Goal: Book appointment/travel/reservation

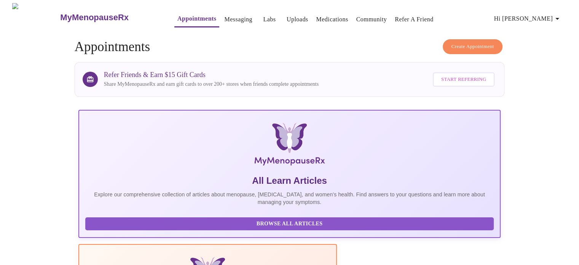
click at [179, 14] on link "Appointments" at bounding box center [196, 18] width 39 height 11
click at [80, 13] on h3 "MyMenopauseRx" at bounding box center [94, 18] width 69 height 10
click at [224, 16] on link "Messaging" at bounding box center [238, 19] width 28 height 11
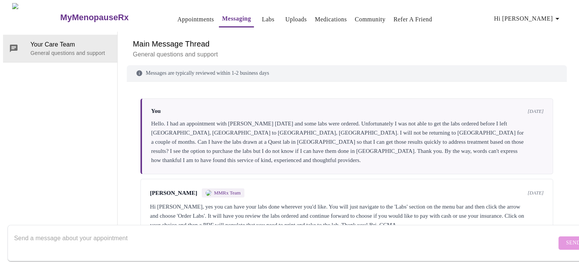
scroll to position [323, 0]
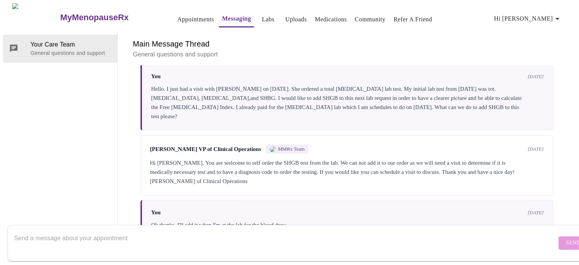
click at [120, 230] on textarea "Send a message about your appointment" at bounding box center [285, 242] width 543 height 24
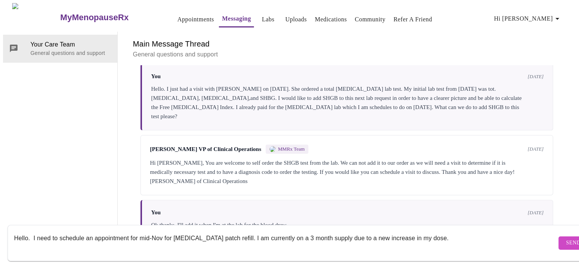
click at [430, 230] on textarea "Hello. I need to schedule an appointment for mid-Nov for estradiol patch refill…" at bounding box center [285, 242] width 543 height 24
type textarea "Hello. I need to schedule an appointment for mid-Nov for [MEDICAL_DATA] patch r…"
click at [566, 238] on span "Send" at bounding box center [573, 243] width 14 height 10
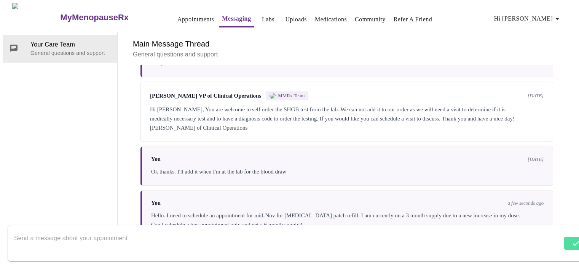
scroll to position [378, 0]
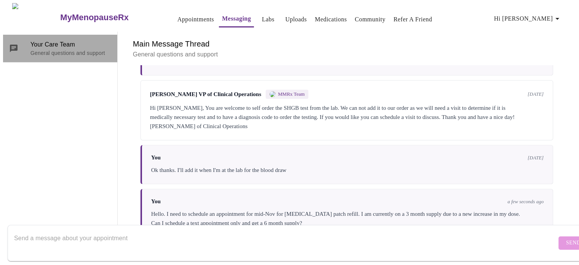
click at [81, 40] on span "Your Care Team" at bounding box center [70, 44] width 81 height 9
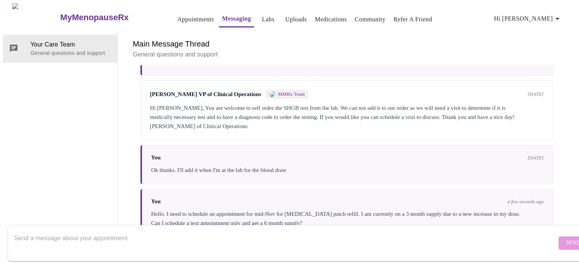
scroll to position [0, 0]
click at [177, 14] on link "Appointments" at bounding box center [195, 19] width 37 height 11
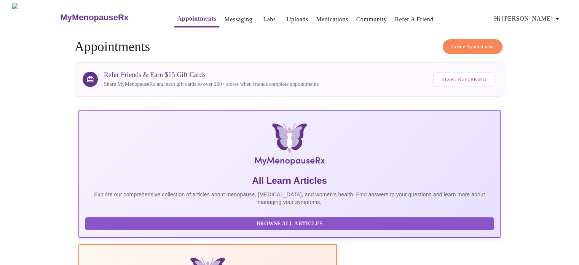
click at [458, 39] on button "Create Appointment" at bounding box center [473, 46] width 60 height 15
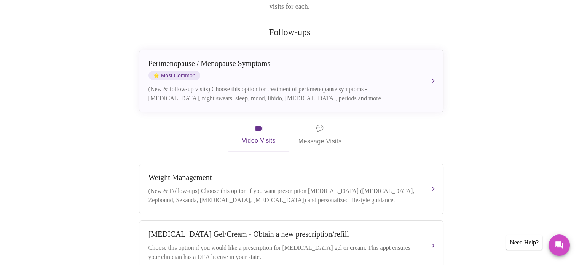
scroll to position [133, 0]
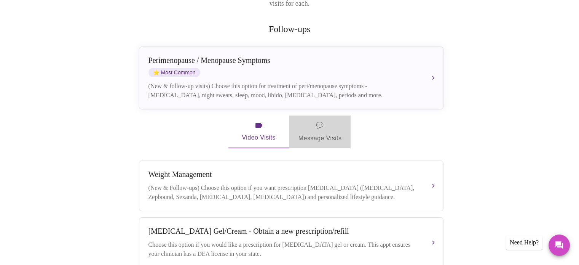
click at [323, 120] on span "💬" at bounding box center [320, 125] width 8 height 11
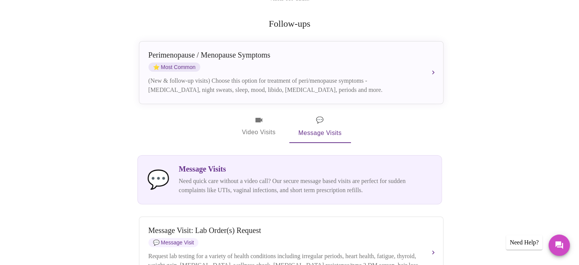
scroll to position [138, 0]
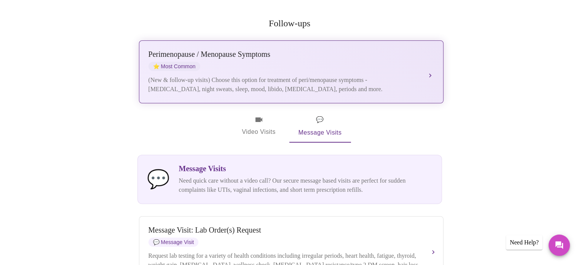
click at [433, 59] on button "[MEDICAL_DATA] / Menopause Symptoms ⭐ Most Common (New & follow-up visits) Choo…" at bounding box center [291, 71] width 305 height 63
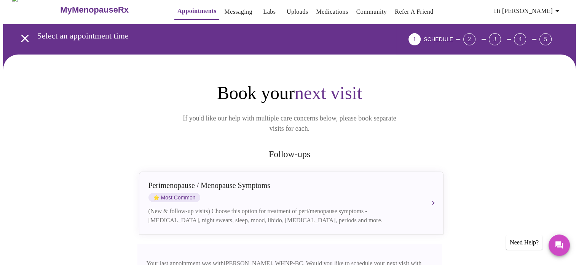
scroll to position [0, 0]
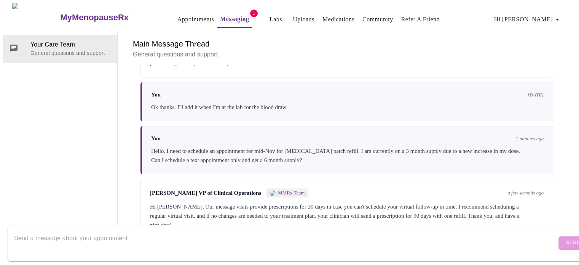
scroll to position [444, 0]
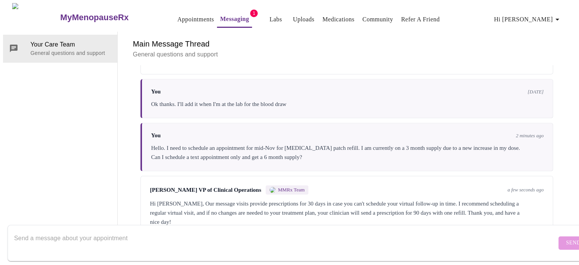
click at [211, 230] on textarea "Send a message about your appointment" at bounding box center [285, 242] width 543 height 24
type textarea "ok thank you"
click at [545, 243] on form "ok thank you Send" at bounding box center [301, 243] width 586 height 36
click at [566, 238] on span "Send" at bounding box center [573, 243] width 14 height 10
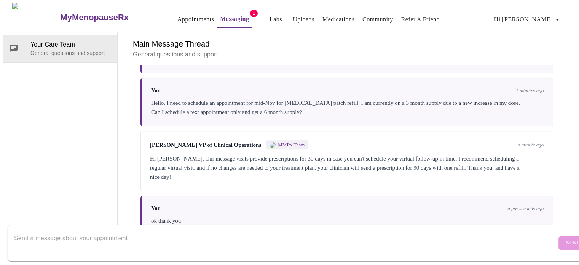
scroll to position [0, 0]
click at [220, 17] on link "Messaging" at bounding box center [234, 19] width 29 height 11
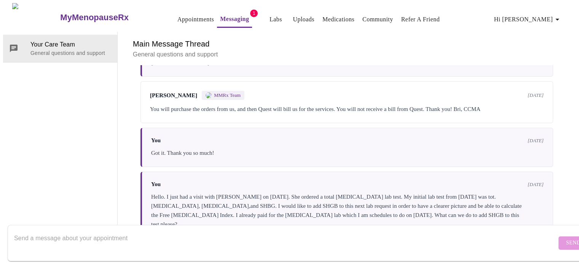
click at [177, 17] on link "Appointments" at bounding box center [195, 19] width 37 height 11
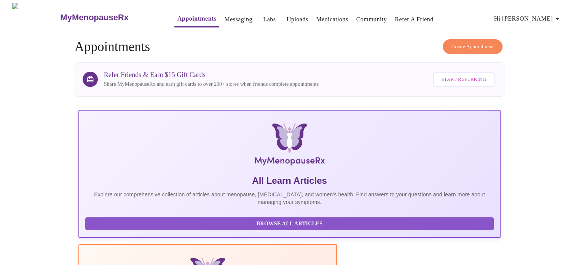
click at [455, 42] on span "Create Appointment" at bounding box center [473, 46] width 43 height 9
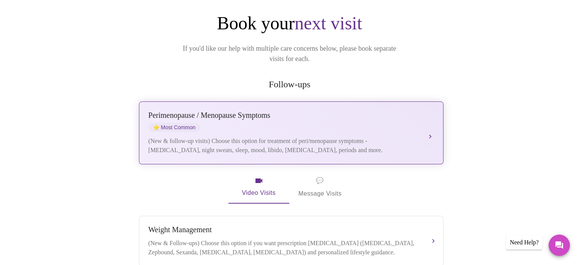
scroll to position [79, 0]
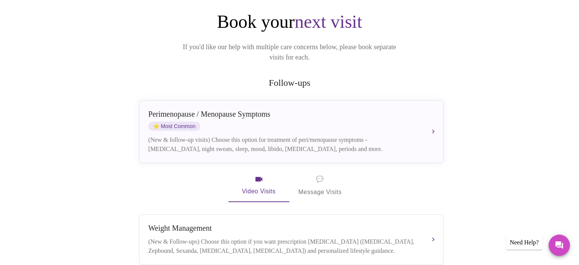
click at [311, 174] on span "💬 Message Visits" at bounding box center [320, 186] width 43 height 24
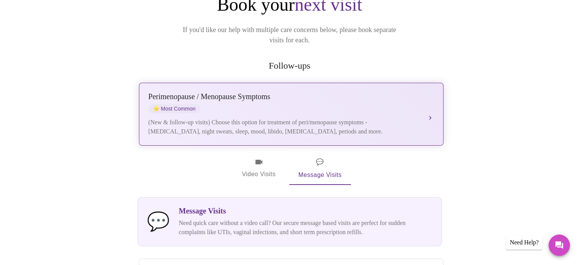
scroll to position [96, 0]
click at [407, 118] on div "(New & follow-up visits) Choose this option for treatment of peri/menopause sym…" at bounding box center [284, 127] width 270 height 18
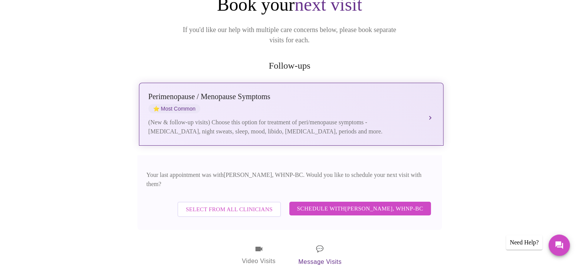
click at [407, 118] on div "(New & follow-up visits) Choose this option for treatment of peri/menopause sym…" at bounding box center [284, 127] width 270 height 18
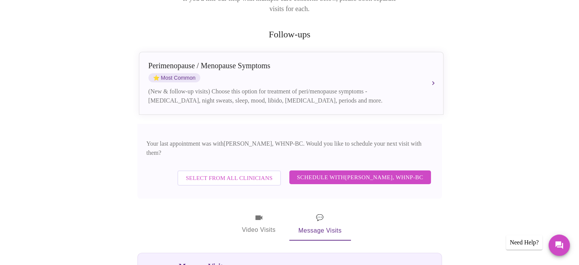
scroll to position [136, 0]
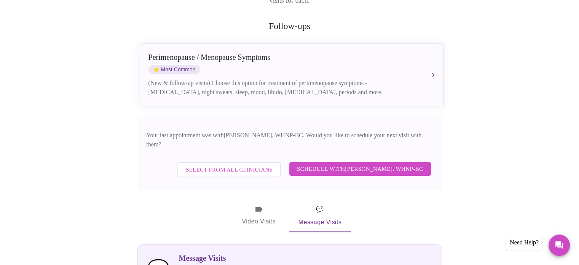
click at [259, 207] on icon "button" at bounding box center [259, 209] width 7 height 5
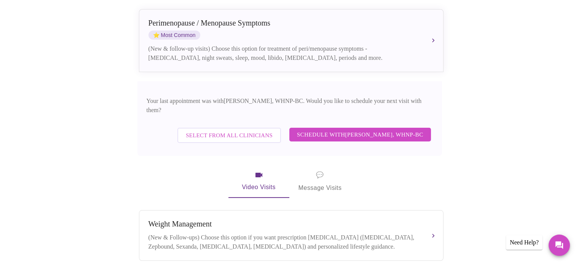
scroll to position [171, 0]
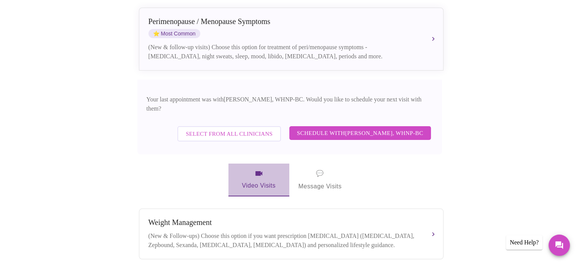
click at [259, 169] on icon "button" at bounding box center [258, 173] width 9 height 9
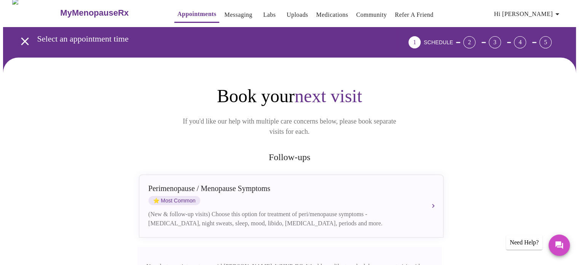
scroll to position [0, 0]
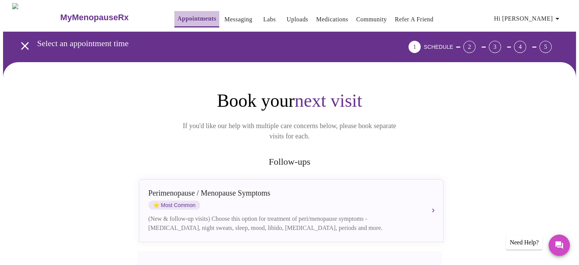
click at [174, 11] on button "Appointments" at bounding box center [196, 19] width 45 height 16
click at [263, 14] on link "Labs" at bounding box center [269, 19] width 13 height 11
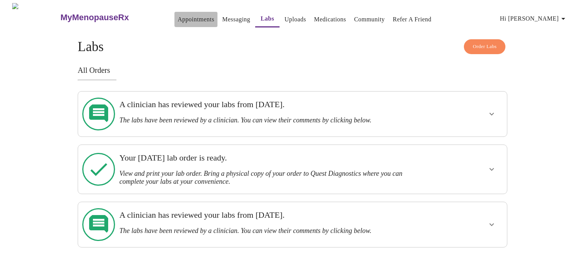
click at [179, 15] on link "Appointments" at bounding box center [195, 19] width 37 height 11
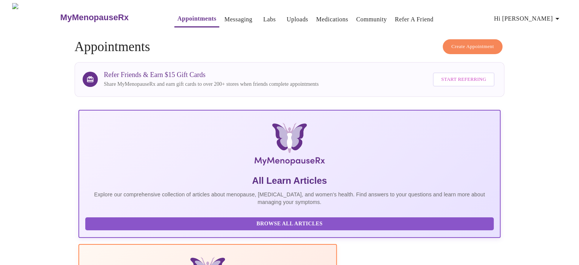
click at [263, 18] on link "Labs" at bounding box center [269, 19] width 13 height 11
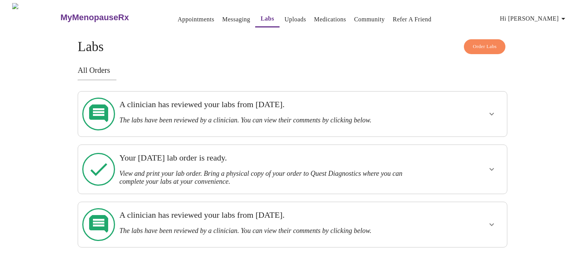
click at [259, 116] on h3 "The labs have been reviewed by a clinician. You can view their comments by clic…" at bounding box center [271, 120] width 305 height 8
click at [492, 114] on icon "show more" at bounding box center [491, 113] width 9 height 9
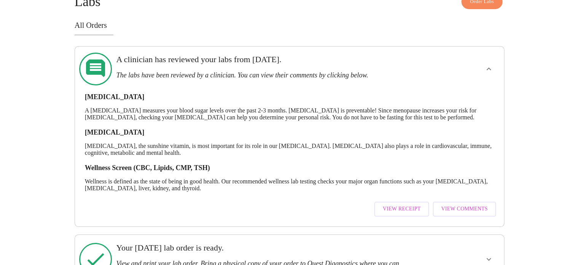
scroll to position [50, 0]
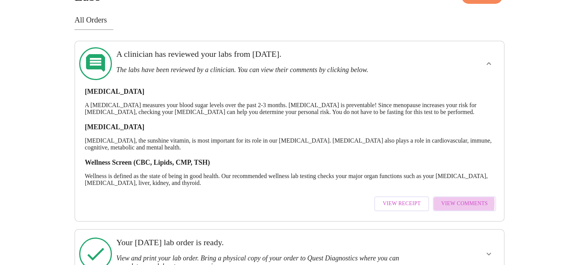
click at [449, 205] on span "View Comments" at bounding box center [464, 204] width 46 height 10
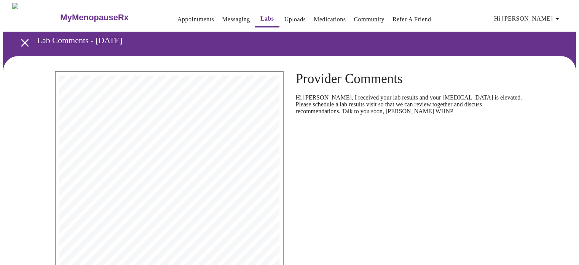
click at [23, 39] on icon "open drawer" at bounding box center [25, 43] width 8 height 8
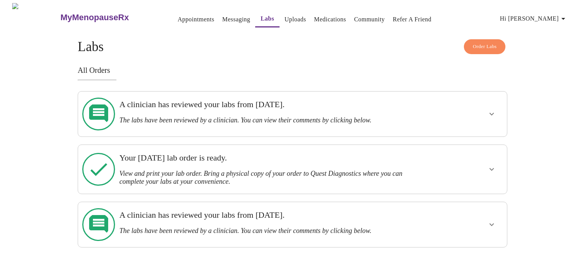
click at [177, 15] on link "Appointments" at bounding box center [195, 19] width 37 height 11
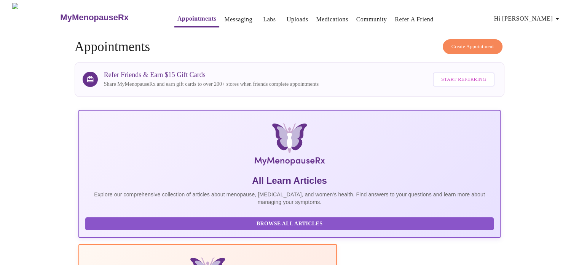
scroll to position [5, 0]
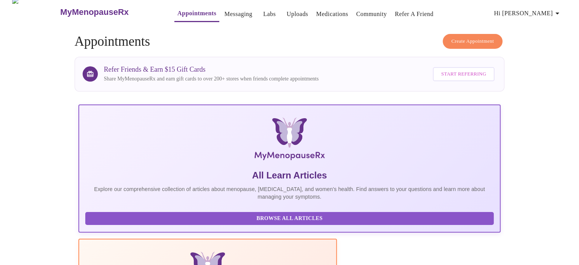
click at [474, 41] on span "Create Appointment" at bounding box center [473, 41] width 43 height 9
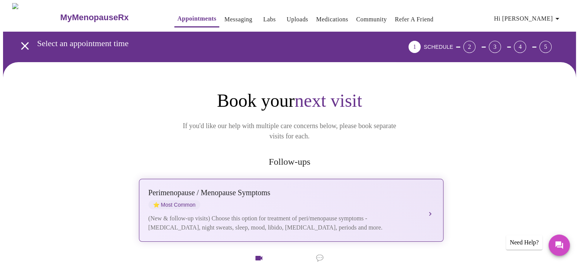
click at [388, 188] on div "[MEDICAL_DATA] / Menopause Symptoms ⭐ Most Common" at bounding box center [284, 198] width 270 height 21
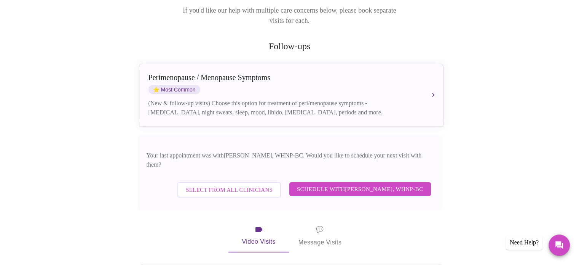
scroll to position [118, 0]
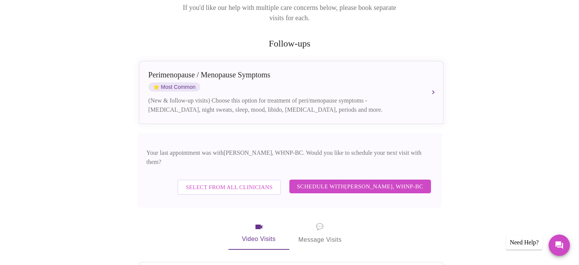
click at [264, 182] on span "Select from All Clinicians" at bounding box center [229, 187] width 87 height 10
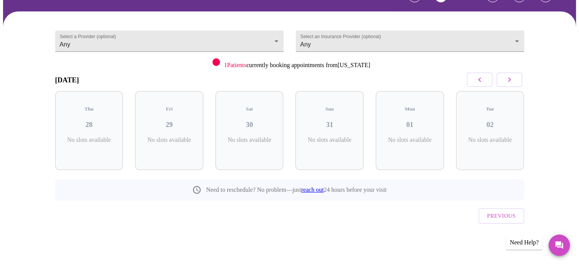
scroll to position [34, 0]
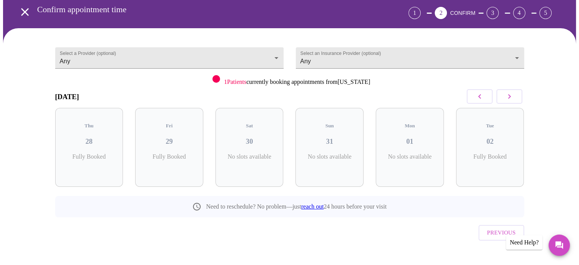
click at [513, 94] on icon "button" at bounding box center [509, 96] width 9 height 9
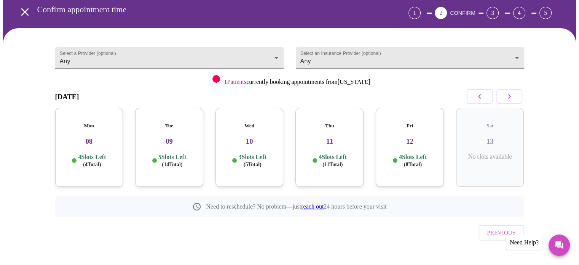
click at [513, 94] on icon "button" at bounding box center [509, 96] width 9 height 9
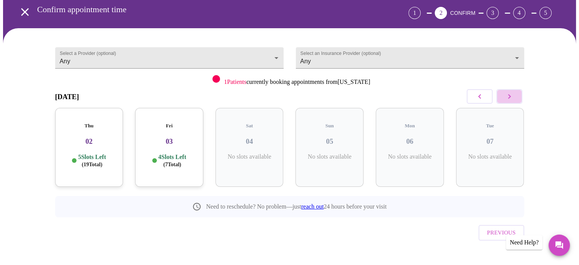
click at [513, 94] on icon "button" at bounding box center [509, 96] width 9 height 9
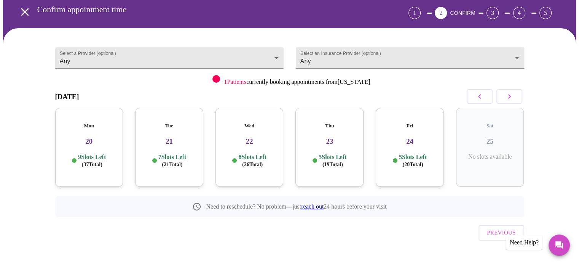
click at [513, 94] on icon "button" at bounding box center [509, 96] width 9 height 9
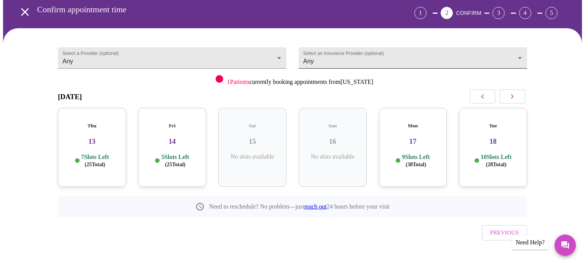
click at [481, 56] on body "MyMenopauseRx Appointments Messaging Labs Uploads Medications Community Refer a…" at bounding box center [292, 123] width 579 height 309
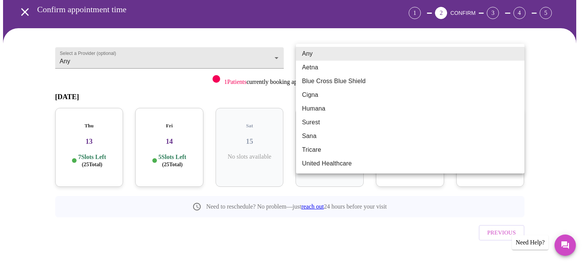
click at [178, 45] on div at bounding box center [292, 132] width 585 height 265
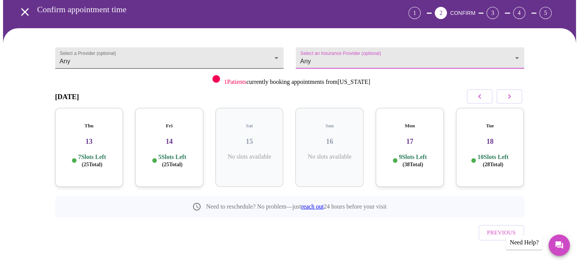
click at [179, 51] on body "MyMenopauseRx Appointments Messaging Labs Uploads Medications Community Refer a…" at bounding box center [289, 123] width 573 height 309
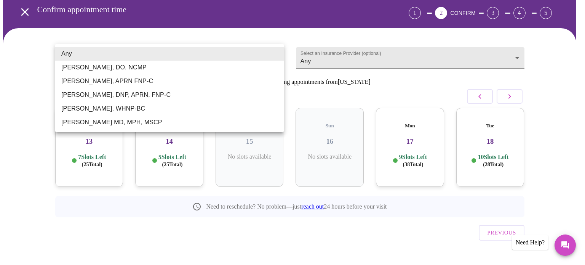
click at [18, 92] on div at bounding box center [292, 132] width 585 height 265
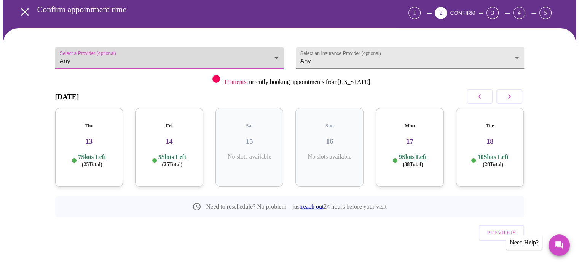
scroll to position [0, 0]
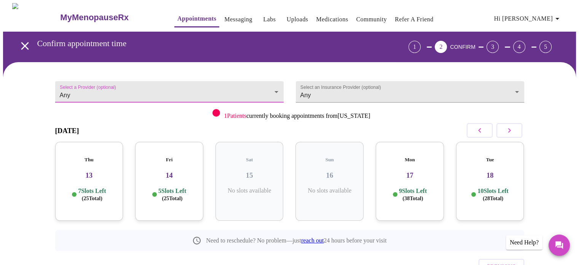
click at [177, 13] on link "Appointments" at bounding box center [196, 18] width 39 height 11
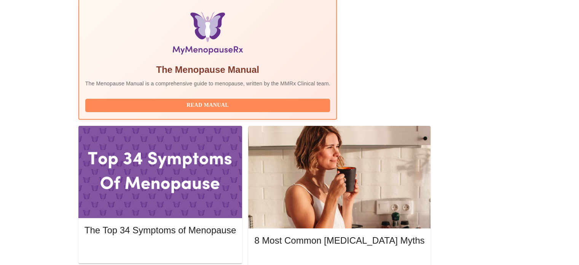
scroll to position [245, 0]
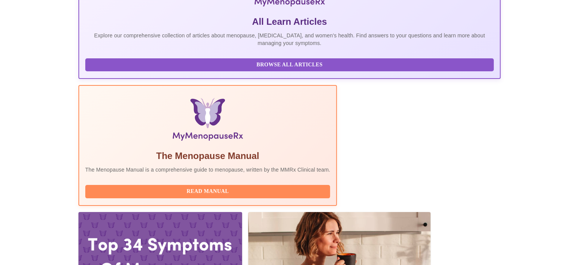
scroll to position [0, 0]
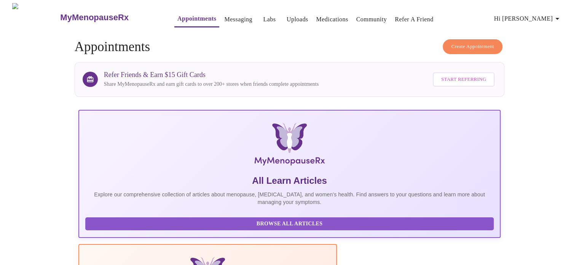
click at [463, 42] on span "Create Appointment" at bounding box center [473, 46] width 43 height 9
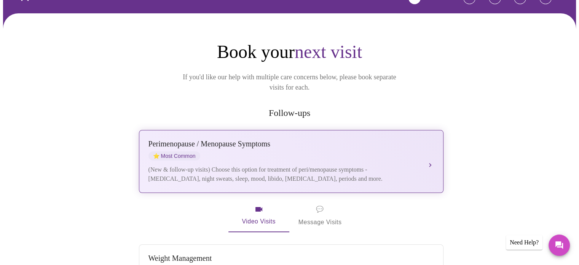
scroll to position [50, 0]
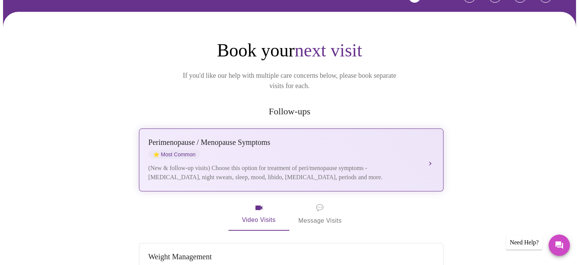
click at [279, 163] on div "(New & follow-up visits) Choose this option for treatment of peri/menopause sym…" at bounding box center [284, 172] width 270 height 18
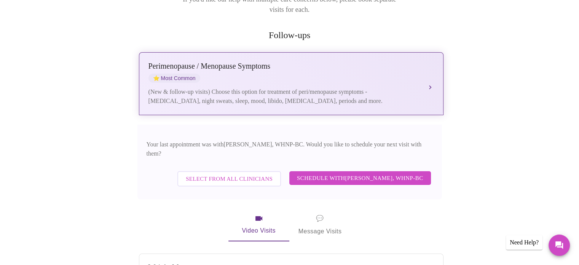
scroll to position [126, 0]
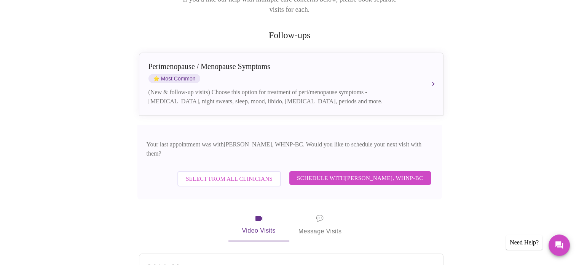
click at [251, 174] on span "Select from All Clinicians" at bounding box center [229, 179] width 87 height 10
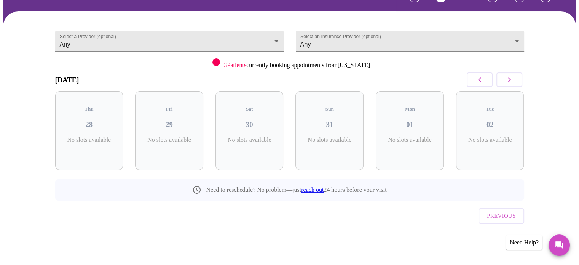
scroll to position [34, 0]
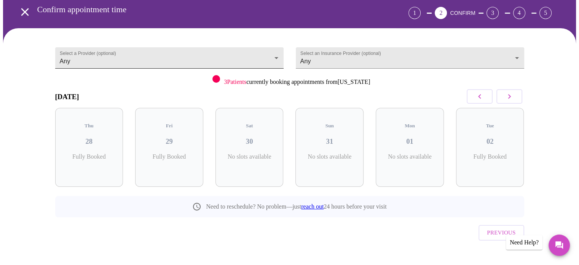
click at [267, 52] on body "MyMenopauseRx Appointments Messaging Labs Uploads Medications Community Refer a…" at bounding box center [289, 123] width 573 height 309
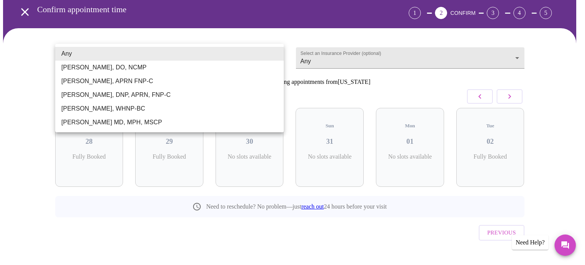
click at [154, 104] on li "[PERSON_NAME], WHNP-BC" at bounding box center [169, 109] width 228 height 14
type input "[PERSON_NAME], WHNP-BC"
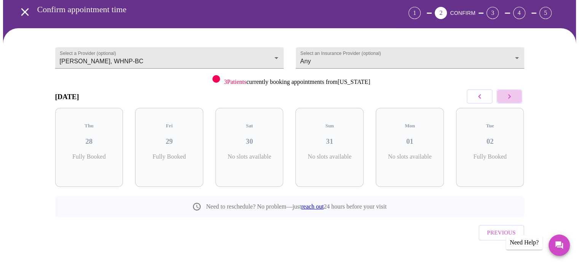
click at [513, 96] on icon "button" at bounding box center [509, 96] width 9 height 9
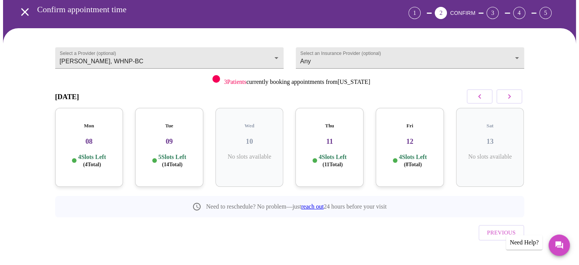
click at [513, 96] on icon "button" at bounding box center [509, 96] width 9 height 9
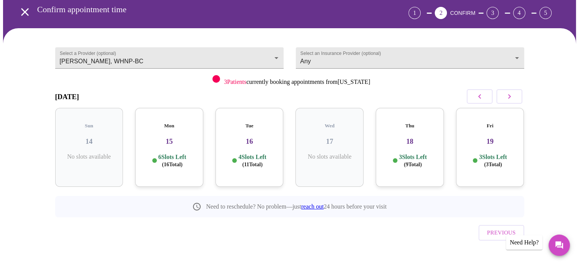
click at [513, 96] on icon "button" at bounding box center [509, 96] width 9 height 9
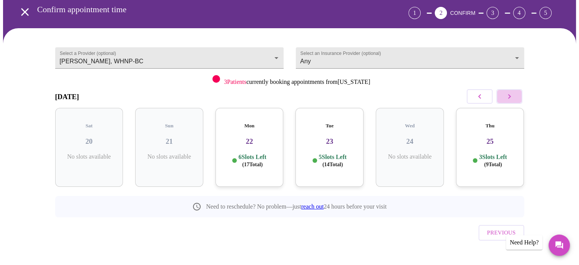
click at [513, 96] on icon "button" at bounding box center [509, 96] width 9 height 9
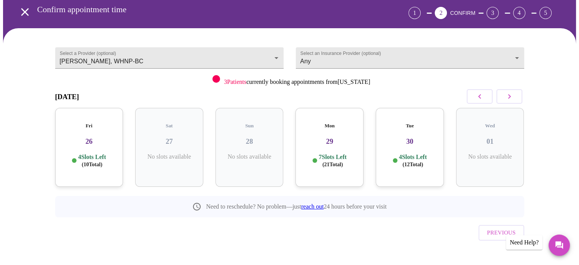
click at [513, 96] on icon "button" at bounding box center [509, 96] width 9 height 9
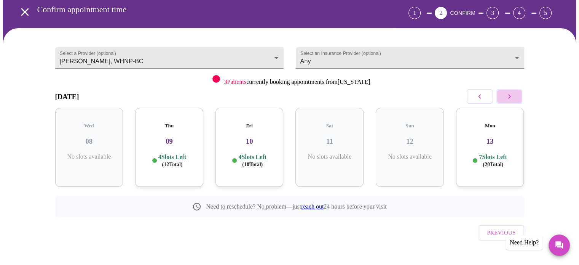
click at [513, 96] on icon "button" at bounding box center [509, 96] width 9 height 9
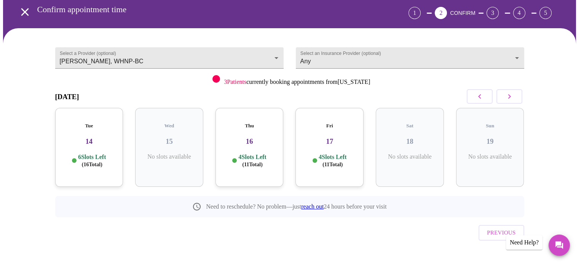
click at [513, 96] on icon "button" at bounding box center [509, 96] width 9 height 9
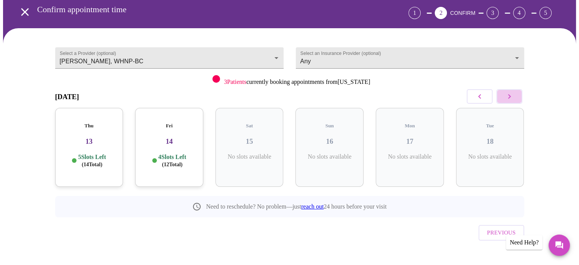
click at [513, 96] on icon "button" at bounding box center [509, 96] width 9 height 9
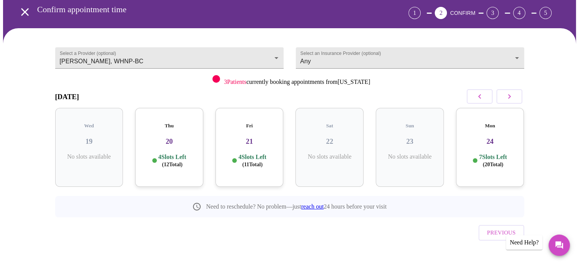
click at [513, 96] on icon "button" at bounding box center [509, 96] width 9 height 9
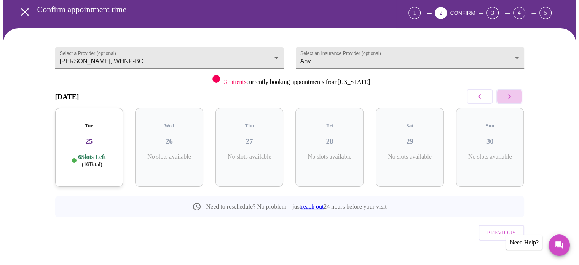
click at [513, 96] on icon "button" at bounding box center [509, 96] width 9 height 9
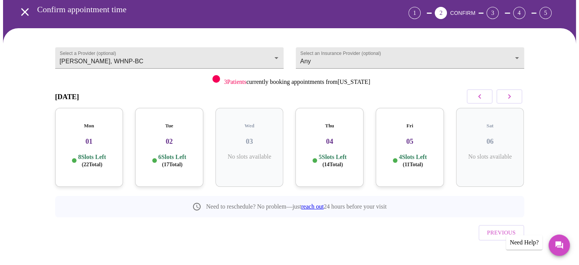
click at [475, 97] on button "button" at bounding box center [480, 96] width 26 height 14
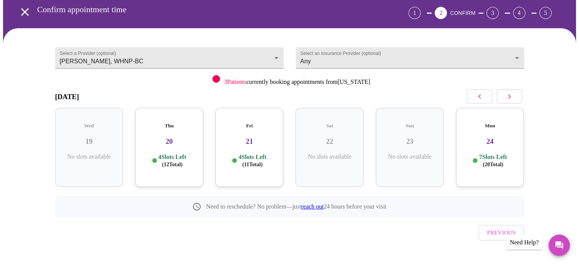
click at [475, 97] on button "button" at bounding box center [480, 96] width 26 height 14
click at [188, 137] on h3 "14" at bounding box center [169, 141] width 56 height 8
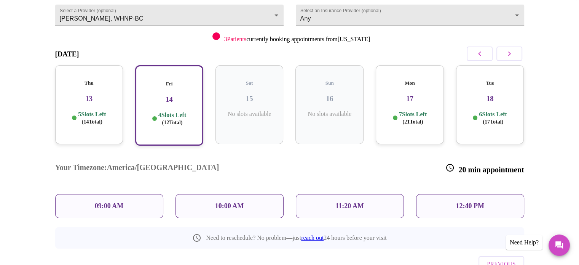
scroll to position [77, 0]
click at [210, 193] on div "10:00 AM" at bounding box center [230, 205] width 108 height 24
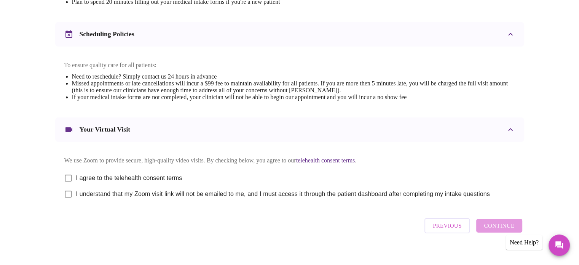
scroll to position [273, 0]
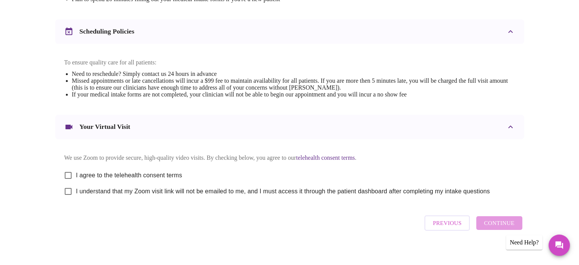
click at [59, 175] on div "We use Zoom to provide secure, high-quality video visits. By checking below, yo…" at bounding box center [289, 170] width 469 height 63
click at [67, 181] on input "I agree to the telehealth consent terms" at bounding box center [68, 175] width 16 height 16
checkbox input "true"
click at [67, 198] on input "I understand that my Zoom visit link will not be emailed to me, and I must acce…" at bounding box center [68, 191] width 16 height 16
checkbox input "true"
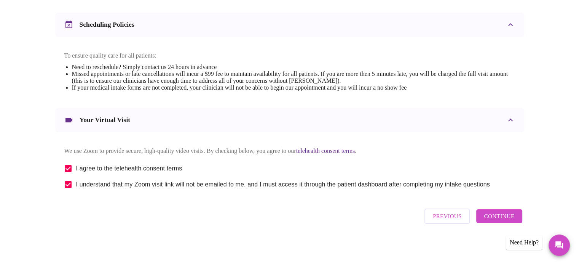
scroll to position [283, 0]
click at [495, 220] on span "Continue" at bounding box center [499, 216] width 30 height 10
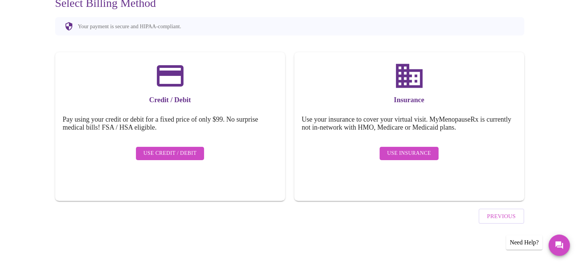
scroll to position [59, 0]
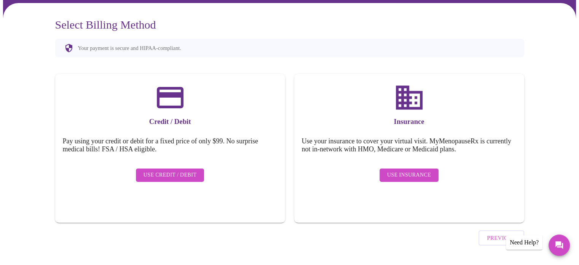
click at [166, 170] on span "Use Credit / Debit" at bounding box center [170, 175] width 53 height 10
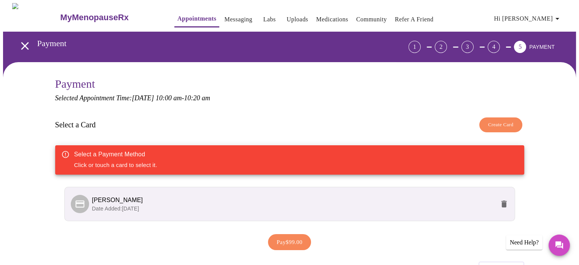
scroll to position [11, 0]
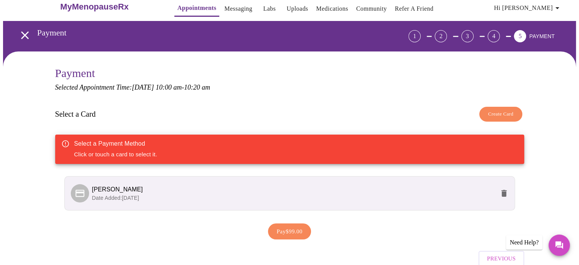
click at [215, 185] on span "[PERSON_NAME]" at bounding box center [293, 189] width 403 height 9
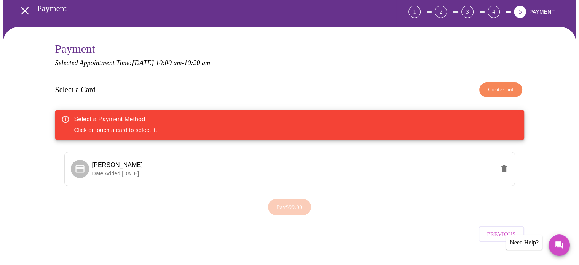
scroll to position [36, 0]
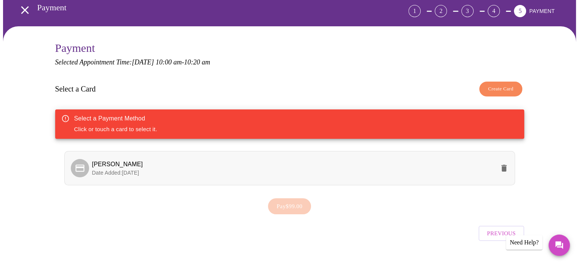
click at [188, 169] on p "Date Added: [DATE]" at bounding box center [293, 173] width 403 height 8
click at [280, 201] on span "Pay $99.00" at bounding box center [290, 206] width 26 height 10
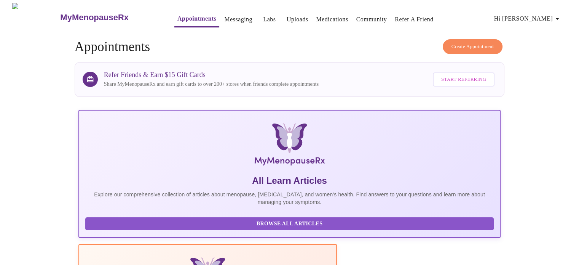
click at [85, 13] on h3 "MyMenopauseRx" at bounding box center [94, 18] width 69 height 10
click at [60, 13] on h3 "MyMenopauseRx" at bounding box center [94, 18] width 69 height 10
click at [359, 18] on link "Community" at bounding box center [371, 19] width 31 height 11
click at [83, 13] on h3 "MyMenopauseRx" at bounding box center [94, 18] width 69 height 10
click at [73, 13] on h3 "MyMenopauseRx" at bounding box center [94, 18] width 69 height 10
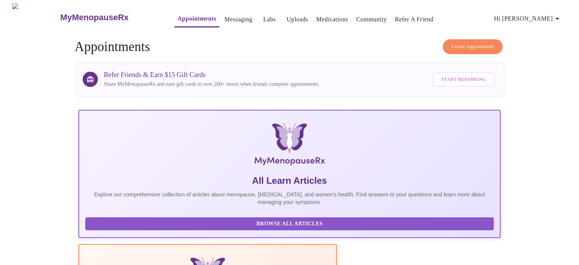
click at [83, 13] on h3 "MyMenopauseRx" at bounding box center [94, 18] width 69 height 10
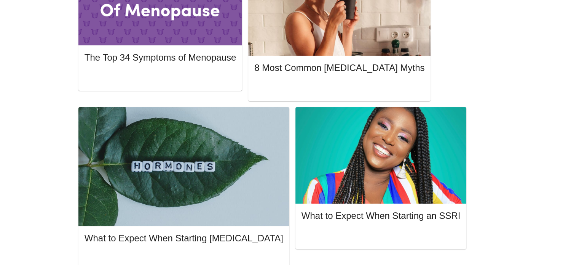
scroll to position [422, 0]
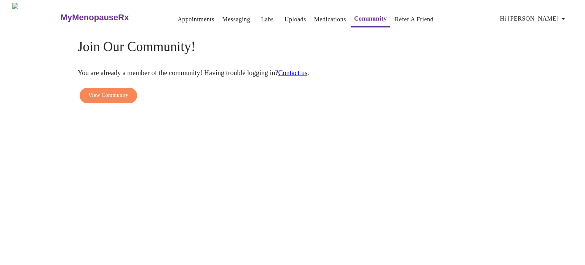
click at [308, 69] on link "Contact us" at bounding box center [292, 73] width 29 height 8
click at [177, 18] on link "Appointments" at bounding box center [195, 19] width 37 height 11
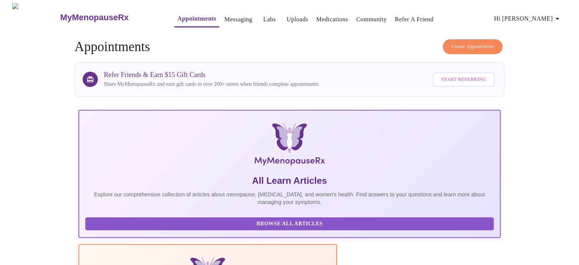
click at [69, 13] on h3 "MyMenopauseRx" at bounding box center [94, 18] width 69 height 10
